Goal: Information Seeking & Learning: Check status

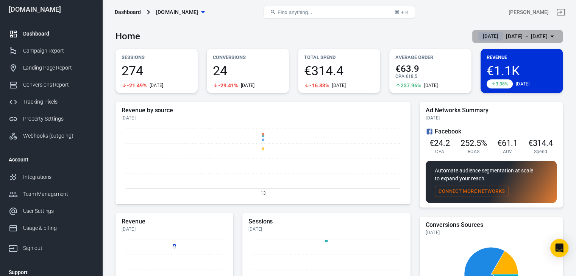
click at [527, 37] on div "[DATE] － [DATE]" at bounding box center [527, 36] width 42 height 9
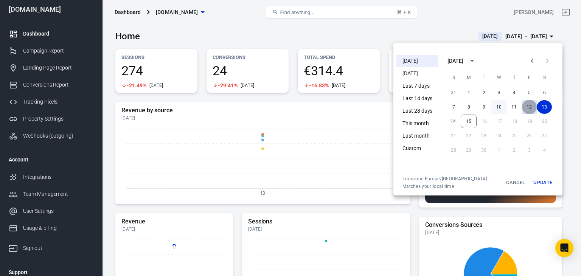
drag, startPoint x: 528, startPoint y: 106, endPoint x: 495, endPoint y: 113, distance: 33.5
click at [528, 106] on button "12" at bounding box center [529, 107] width 15 height 14
click at [466, 121] on button "15" at bounding box center [469, 122] width 16 height 14
click at [547, 183] on button "Update" at bounding box center [543, 183] width 24 height 14
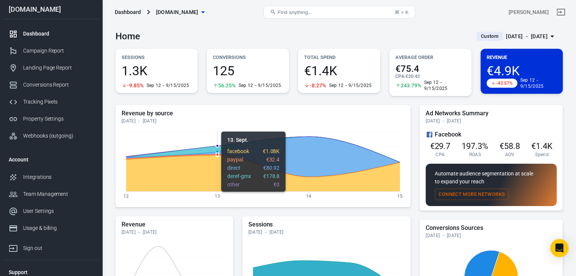
scroll to position [38, 0]
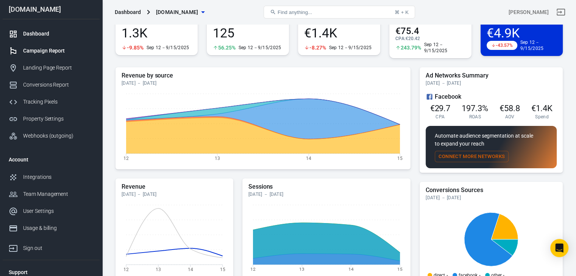
click at [37, 52] on div "Campaign Report" at bounding box center [58, 51] width 70 height 8
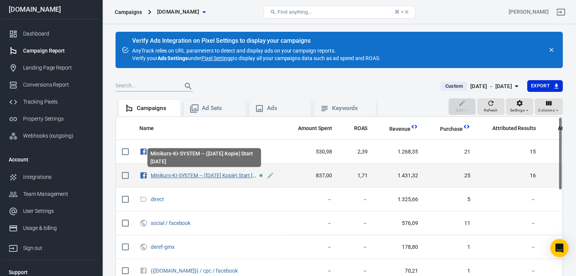
click at [226, 174] on link "Minikurs-KI-SYSTEM – ([DATE] Kopie) Start [DATE]" at bounding box center [209, 176] width 116 height 6
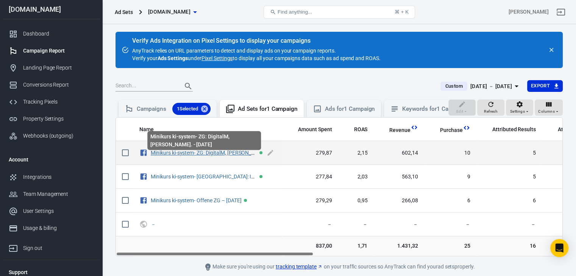
click at [236, 156] on link "Minikurs ki-system- ZG: DigitalM, [PERSON_NAME]. - [DATE]" at bounding box center [219, 153] width 137 height 6
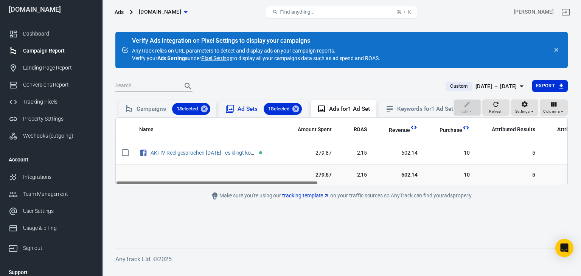
click at [254, 112] on div "Ad Sets 1 Selected" at bounding box center [270, 109] width 64 height 12
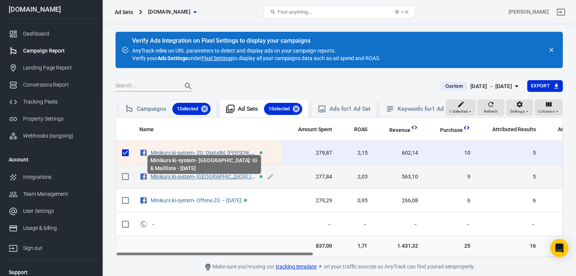
click at [209, 180] on link "Minikurs ki-system- [GEOGRAPHIC_DATA]: IG & Mailliste - [DATE]" at bounding box center [225, 177] width 148 height 6
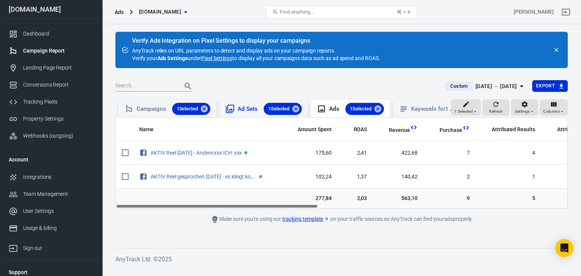
click at [246, 106] on div "Ad Sets 1 Selected" at bounding box center [270, 109] width 64 height 12
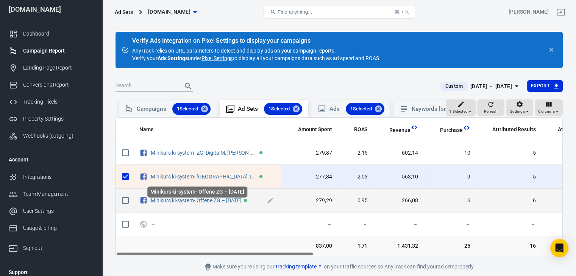
click at [230, 204] on link "Minikurs ki-system- Offene ZG – [DATE]" at bounding box center [196, 201] width 90 height 6
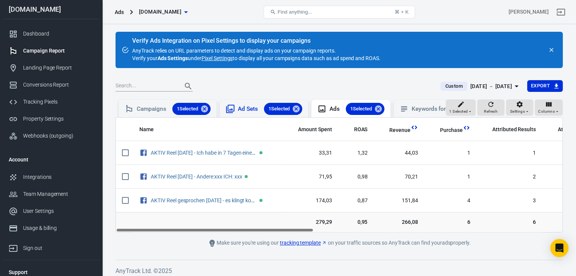
click at [253, 105] on div "Ad Sets 1 Selected" at bounding box center [270, 109] width 64 height 12
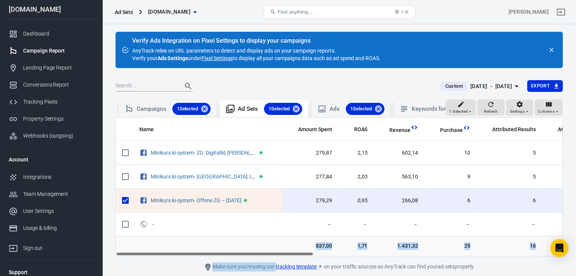
drag, startPoint x: 260, startPoint y: 257, endPoint x: 302, endPoint y: 265, distance: 42.3
click at [302, 265] on main "Verify Ads Integration on Pixel Settings to display your campaigns AnyTrack rel…" at bounding box center [338, 152] width 447 height 240
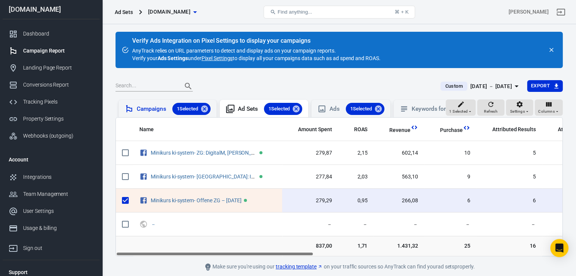
click at [145, 105] on div "Campaigns 1 Selected" at bounding box center [174, 109] width 74 height 12
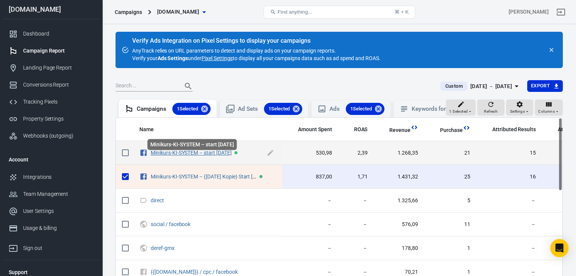
click at [232, 156] on link "Minikurs-KI-SYSTEM – start [DATE]" at bounding box center [191, 153] width 81 height 6
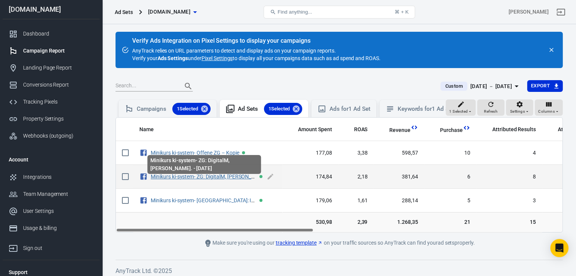
click at [236, 180] on link "Minikurs ki-system- ZG: DigitalM, [PERSON_NAME]. - [DATE]" at bounding box center [219, 177] width 137 height 6
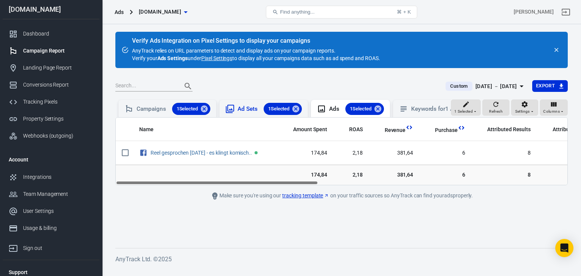
click at [249, 107] on div "Ad Sets 1 Selected" at bounding box center [270, 109] width 64 height 12
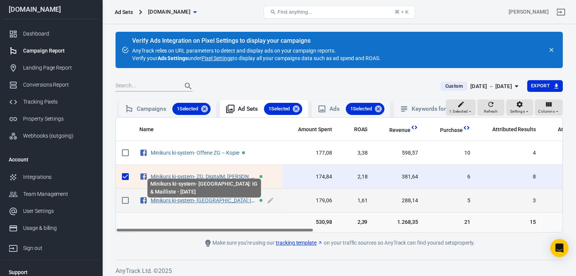
click at [234, 204] on link "Minikurs ki-system- [GEOGRAPHIC_DATA]: IG & Mailliste - [DATE]" at bounding box center [225, 201] width 148 height 6
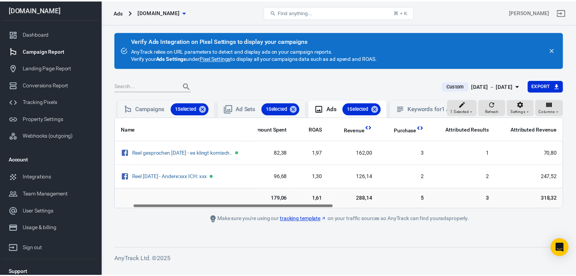
scroll to position [0, 35]
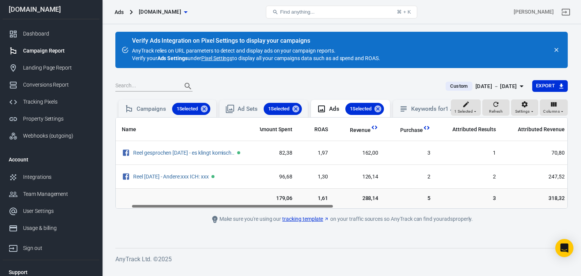
drag, startPoint x: 240, startPoint y: 213, endPoint x: 256, endPoint y: 237, distance: 28.7
click at [256, 237] on div "Verify Ads Integration on Pixel Settings to display your campaigns AnyTrack rel…" at bounding box center [341, 146] width 479 height 244
click at [252, 109] on div "Ad Sets 1 Selected" at bounding box center [270, 109] width 64 height 12
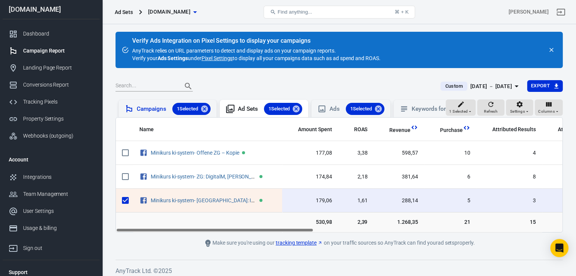
click at [146, 109] on div "Campaigns 1 Selected" at bounding box center [174, 109] width 74 height 12
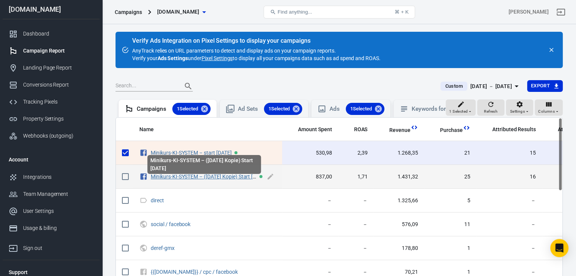
click at [206, 180] on link "Minikurs-KI-SYSTEM – ([DATE] Kopie) Start [DATE]" at bounding box center [209, 177] width 116 height 6
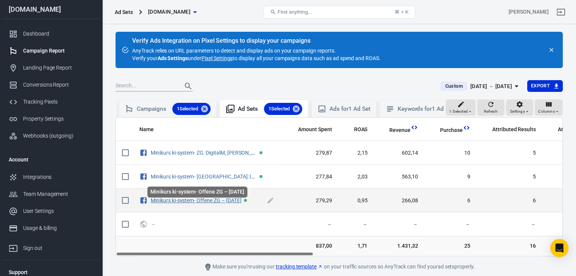
click at [220, 204] on link "Minikurs ki-system- Offene ZG – [DATE]" at bounding box center [196, 201] width 90 height 6
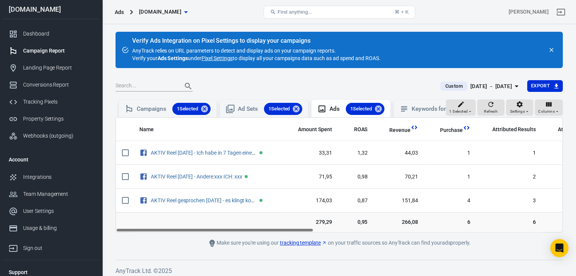
drag, startPoint x: 240, startPoint y: 235, endPoint x: 128, endPoint y: 275, distance: 118.6
click at [128, 275] on div "Verify Ads Integration on Pixel Settings to display your campaigns AnyTrack rel…" at bounding box center [338, 152] width 473 height 256
click at [253, 108] on div "Ad Sets 1 Selected" at bounding box center [270, 109] width 64 height 12
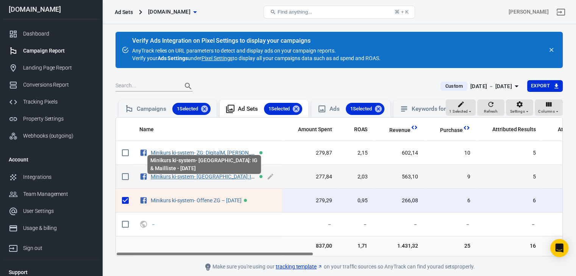
click at [217, 180] on link "Minikurs ki-system- [GEOGRAPHIC_DATA]: IG & Mailliste - [DATE]" at bounding box center [225, 177] width 148 height 6
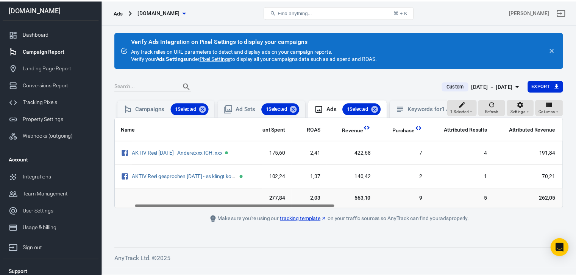
scroll to position [0, 45]
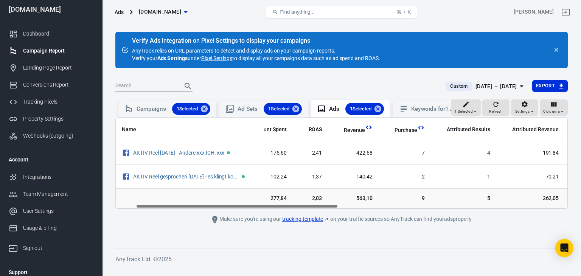
drag, startPoint x: 296, startPoint y: 210, endPoint x: 316, endPoint y: 209, distance: 20.5
click at [316, 209] on div "Name Amount Spent ROAS Revenue Purchase Attributed Results Attributed Revenue U…" at bounding box center [341, 163] width 453 height 92
click at [253, 108] on div "Ad Sets 1 Selected" at bounding box center [270, 109] width 64 height 12
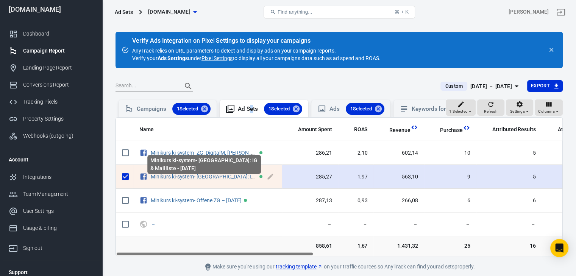
click at [221, 180] on link "Minikurs ki-system- [GEOGRAPHIC_DATA]: IG & Mailliste - [DATE]" at bounding box center [225, 177] width 148 height 6
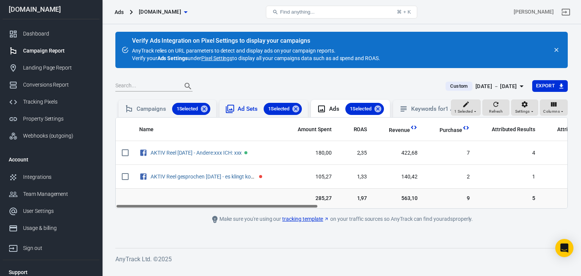
click at [239, 111] on div "Ad Sets 1 Selected" at bounding box center [264, 109] width 76 height 12
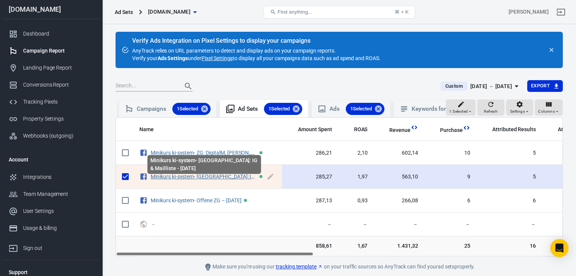
click at [212, 180] on link "Minikurs ki-system- [GEOGRAPHIC_DATA]: IG & Mailliste - [DATE]" at bounding box center [225, 177] width 148 height 6
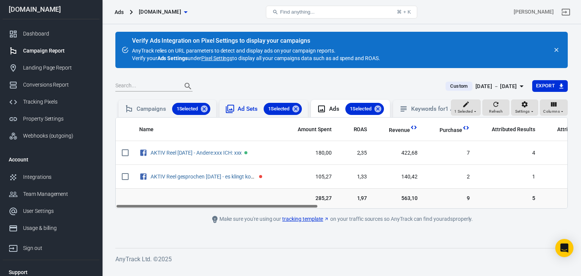
click at [240, 111] on div "Ad Sets 1 Selected" at bounding box center [270, 109] width 64 height 12
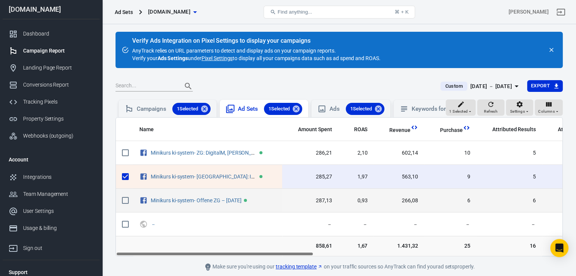
scroll to position [34, 0]
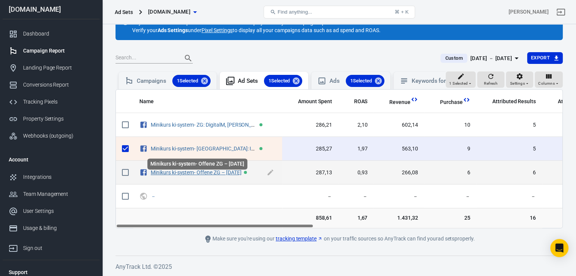
click at [207, 171] on link "Minikurs ki-system- Offene ZG – [DATE]" at bounding box center [196, 173] width 90 height 6
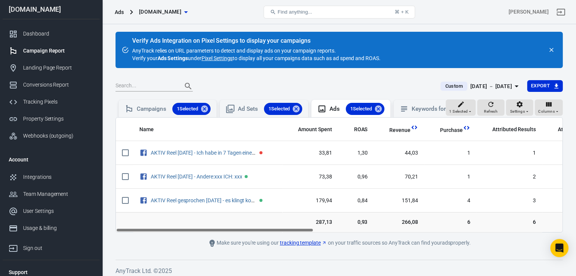
drag, startPoint x: 246, startPoint y: 236, endPoint x: 242, endPoint y: 241, distance: 6.4
click at [242, 241] on main "Verify Ads Integration on Pixel Settings to display your campaigns AnyTrack rel…" at bounding box center [338, 140] width 447 height 216
click at [150, 108] on div "Campaigns 1 Selected" at bounding box center [174, 109] width 74 height 12
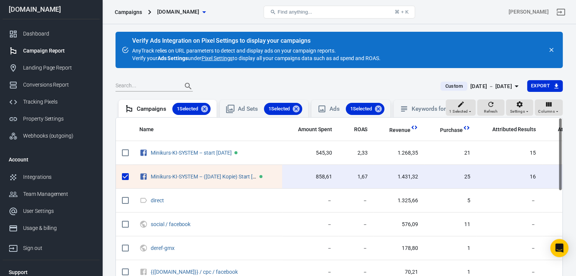
click at [484, 84] on div "[DATE] － [DATE]" at bounding box center [491, 86] width 42 height 9
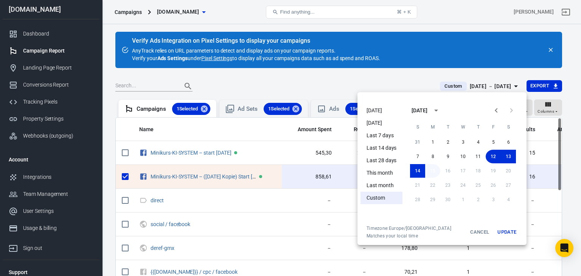
click at [434, 172] on button "15" at bounding box center [432, 171] width 15 height 14
click at [512, 234] on button "Update" at bounding box center [507, 233] width 24 height 14
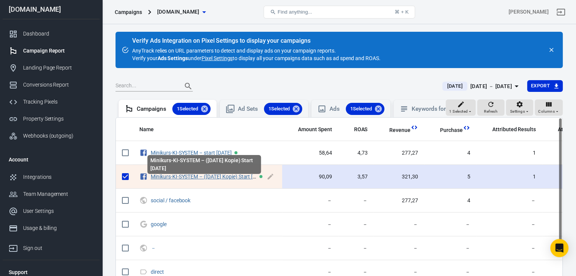
click at [221, 180] on link "Minikurs-KI-SYSTEM – ([DATE] Kopie) Start [DATE]" at bounding box center [209, 177] width 116 height 6
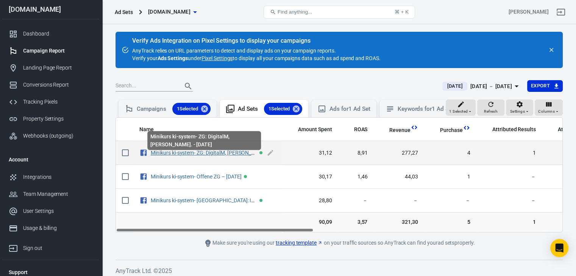
click at [221, 156] on link "Minikurs ki-system- ZG: DigitalM, [PERSON_NAME]. - [DATE]" at bounding box center [219, 153] width 137 height 6
